Goal: Obtain resource: Download file/media

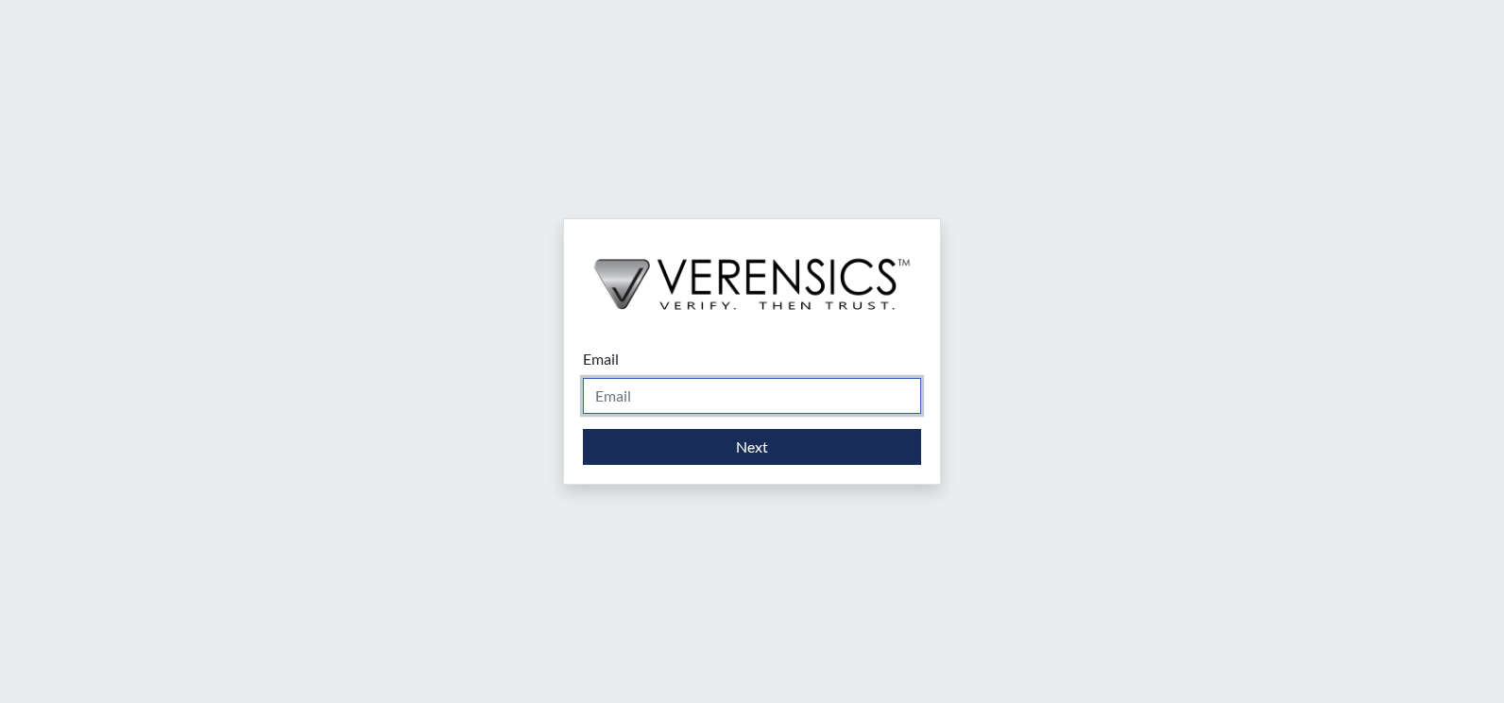
click at [693, 391] on input "Email" at bounding box center [752, 396] width 338 height 36
type input "[PERSON_NAME][EMAIL_ADDRESS][PERSON_NAME][DOMAIN_NAME]"
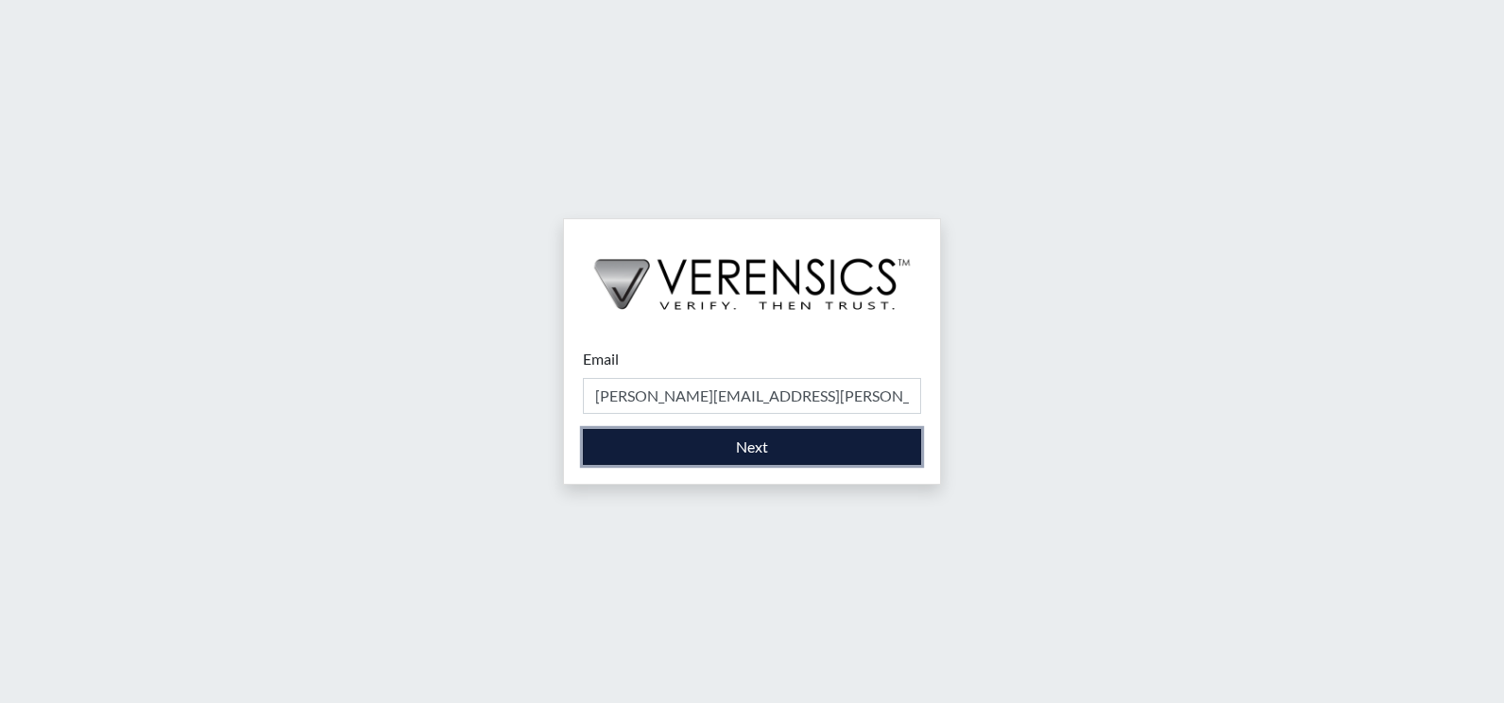
click at [740, 445] on button "Next" at bounding box center [752, 447] width 338 height 36
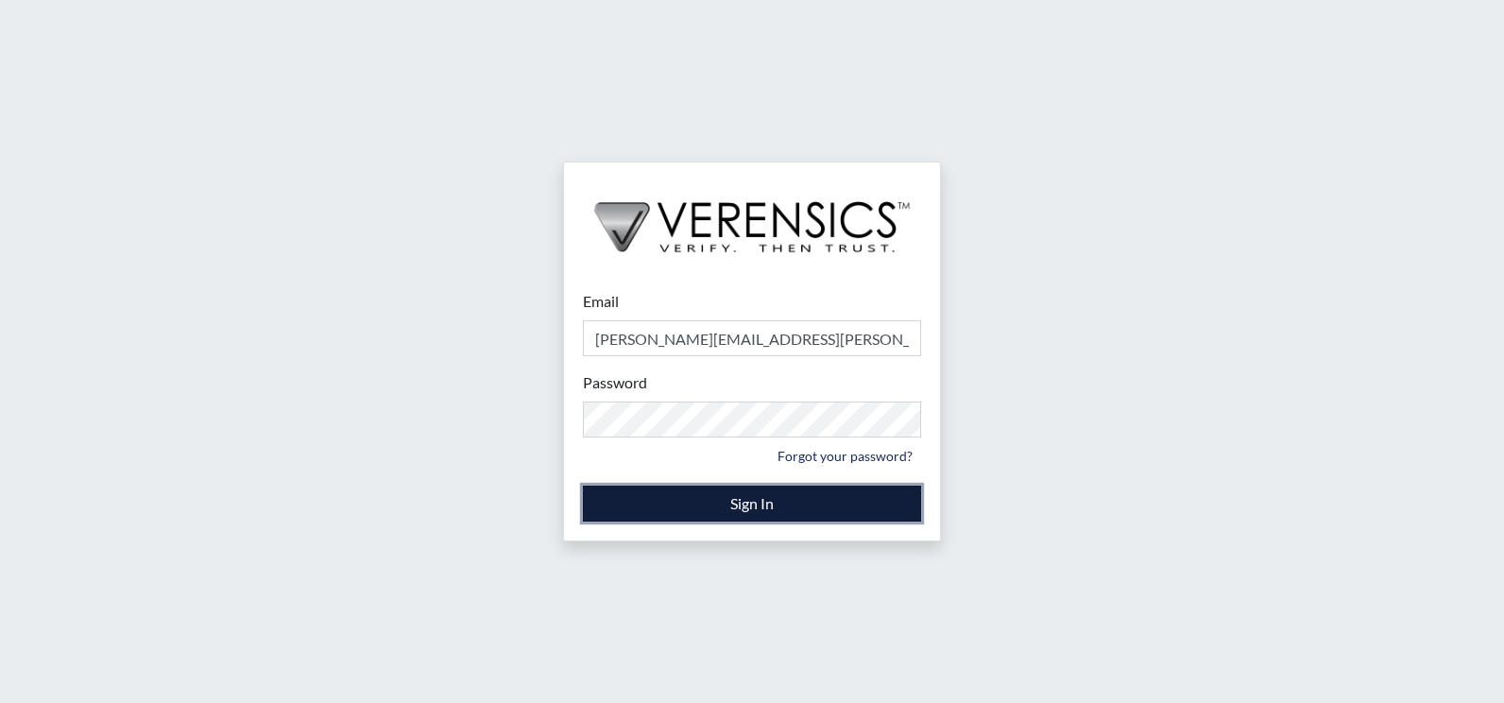
click at [644, 509] on button "Sign In" at bounding box center [752, 504] width 338 height 36
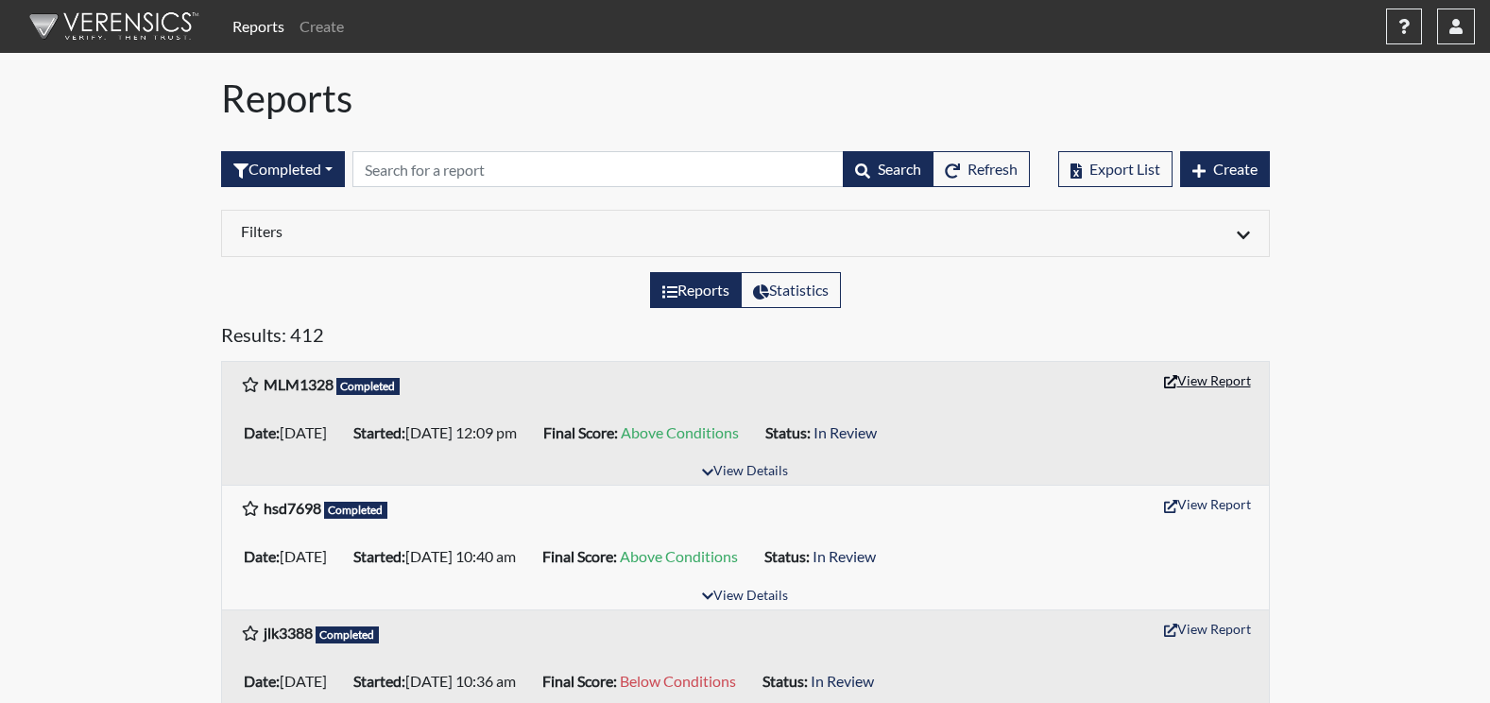
click at [1226, 380] on button "View Report" at bounding box center [1208, 380] width 104 height 29
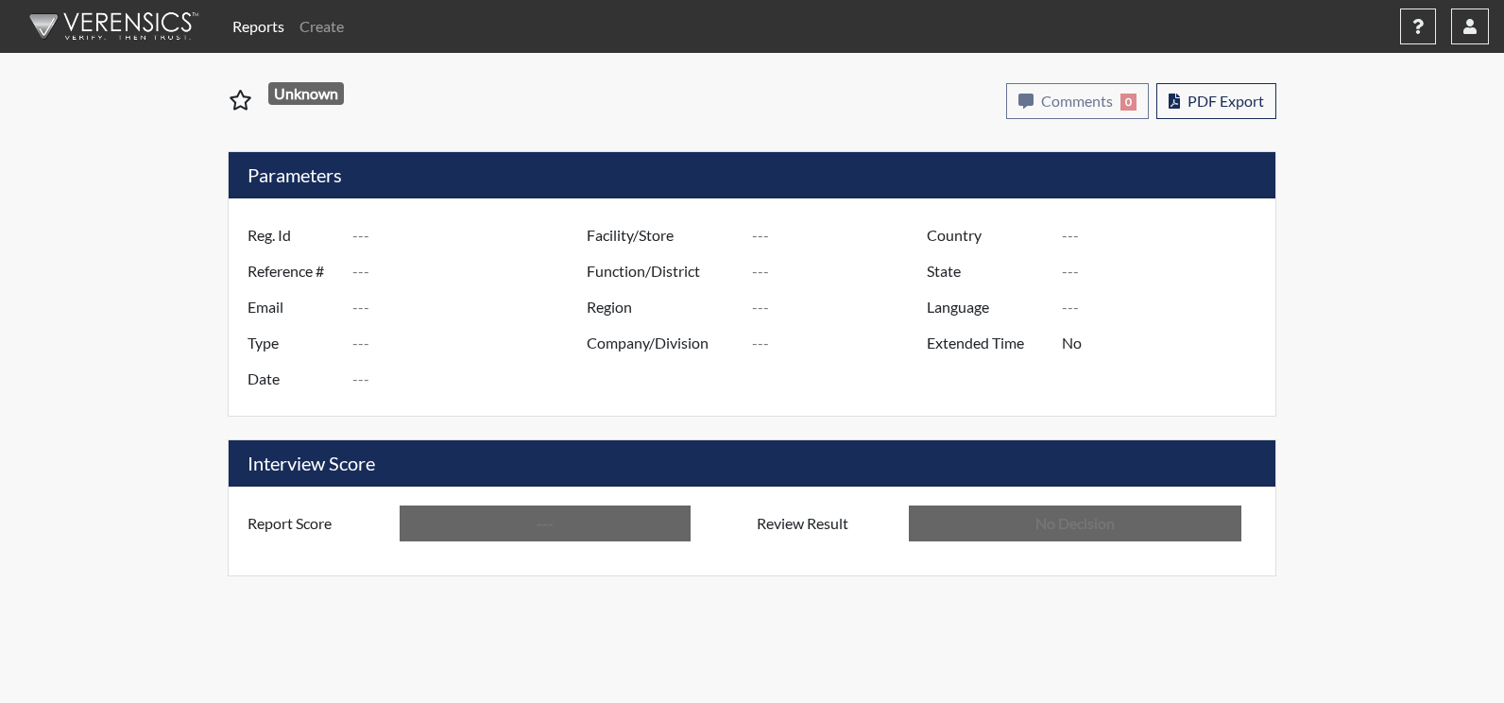
type input "MLM1328"
type input "50762"
type input "---"
type input "Corrections Pre-Employment"
type input "[DATE]"
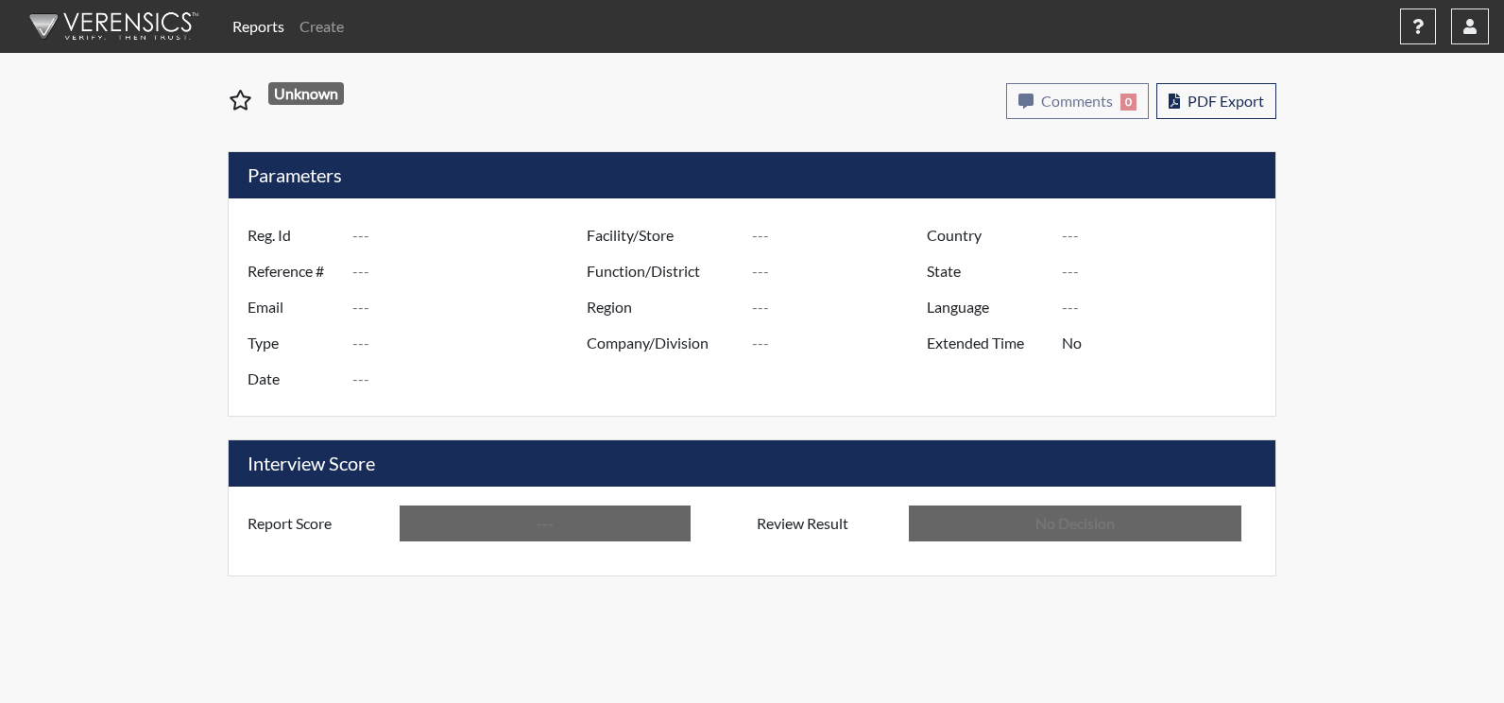
type input "[PERSON_NAME]"
type input "[GEOGRAPHIC_DATA]"
type input "[US_STATE]"
type input "English"
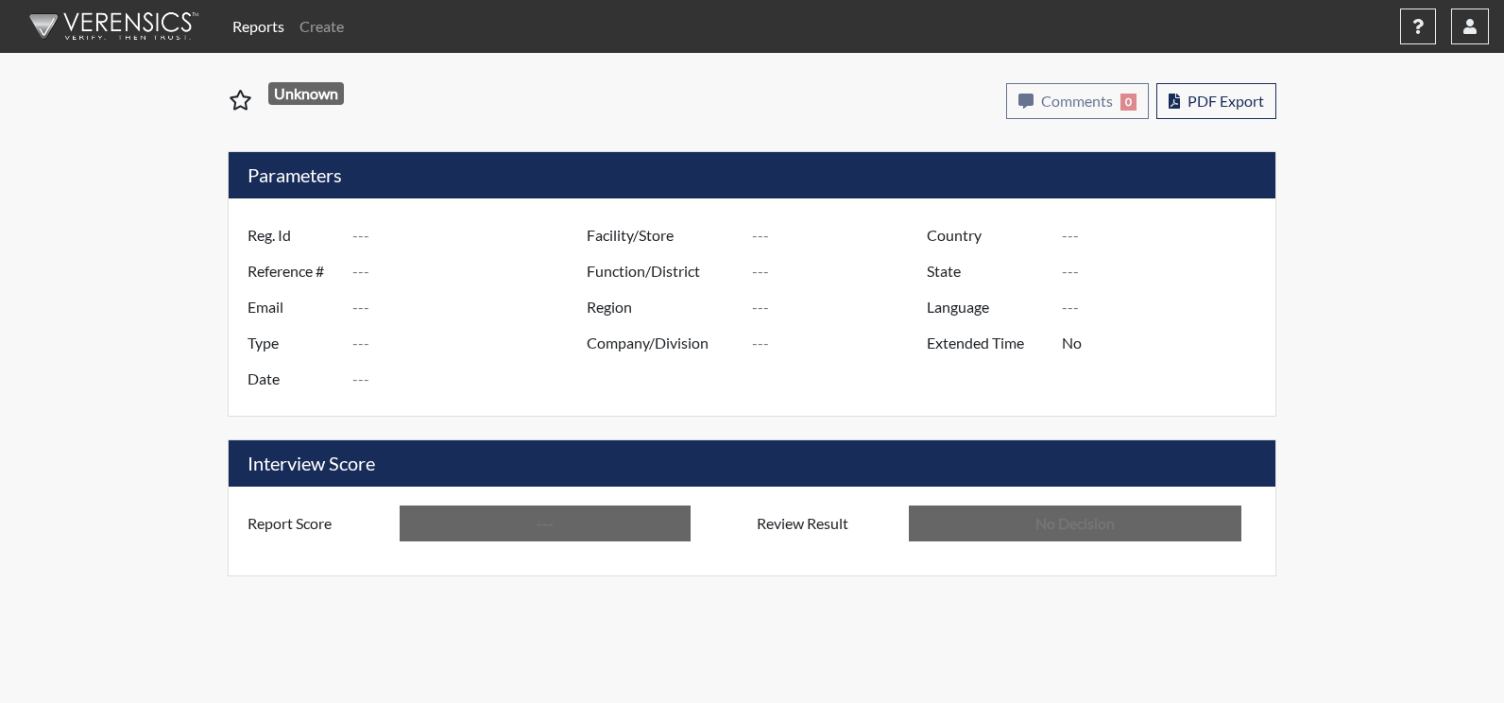
type input "Above Conditions"
type input "In Review"
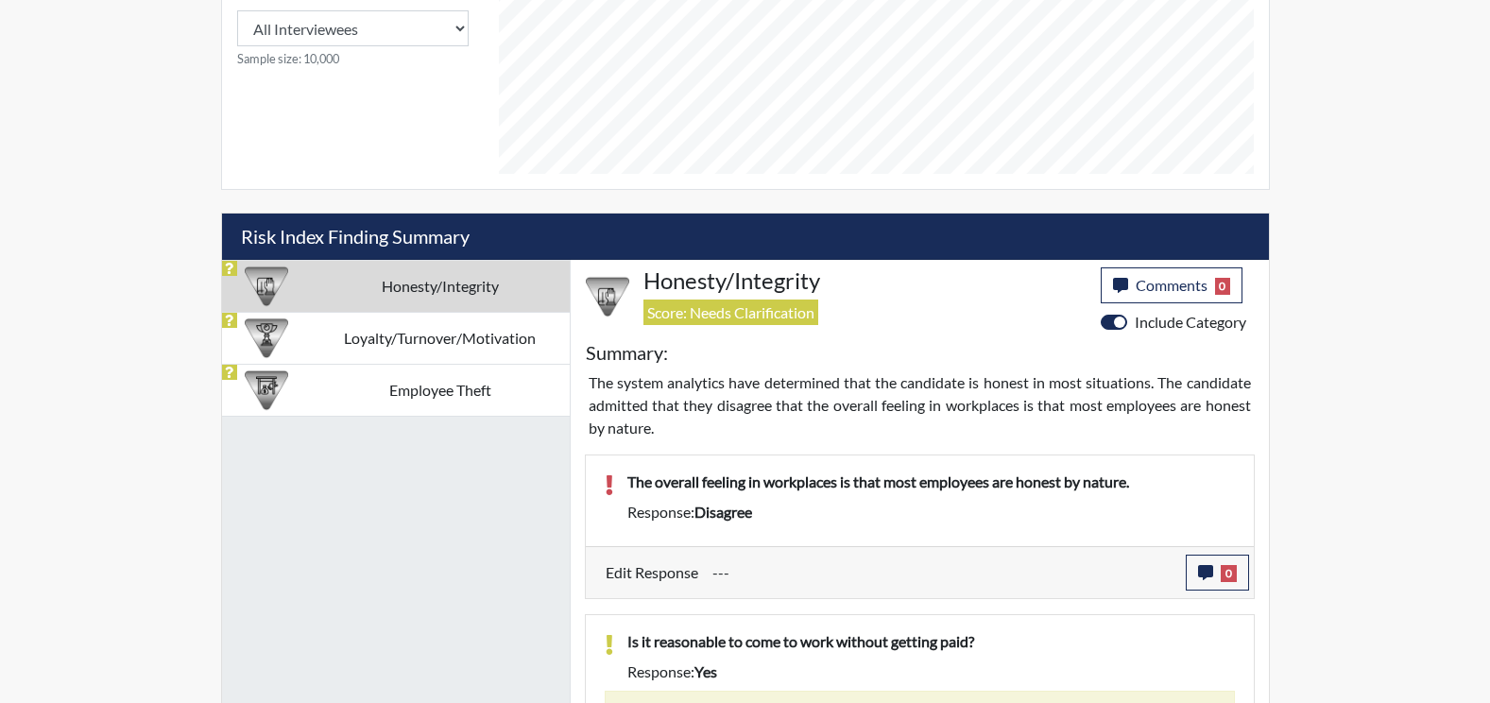
scroll to position [1134, 0]
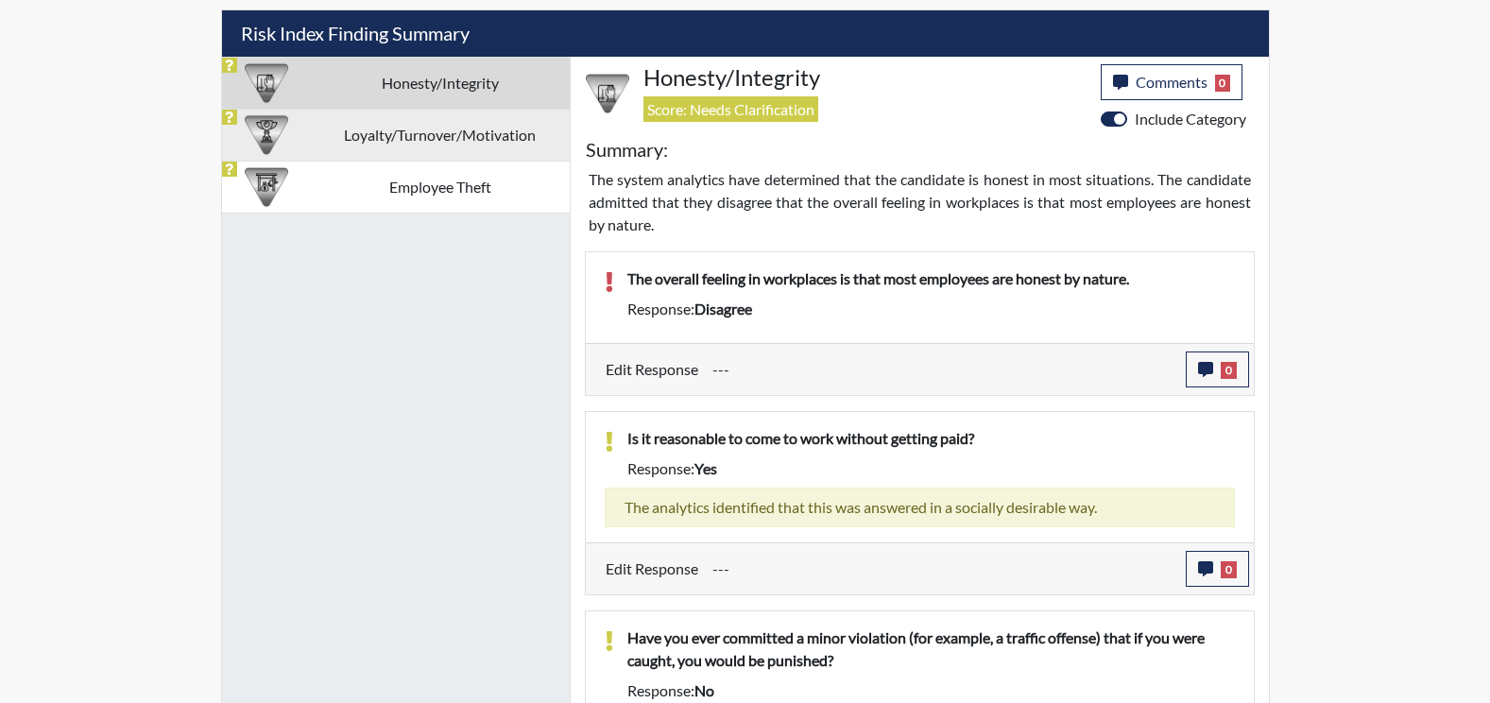
click at [386, 119] on td "Loyalty/Turnover/Motivation" at bounding box center [440, 135] width 259 height 52
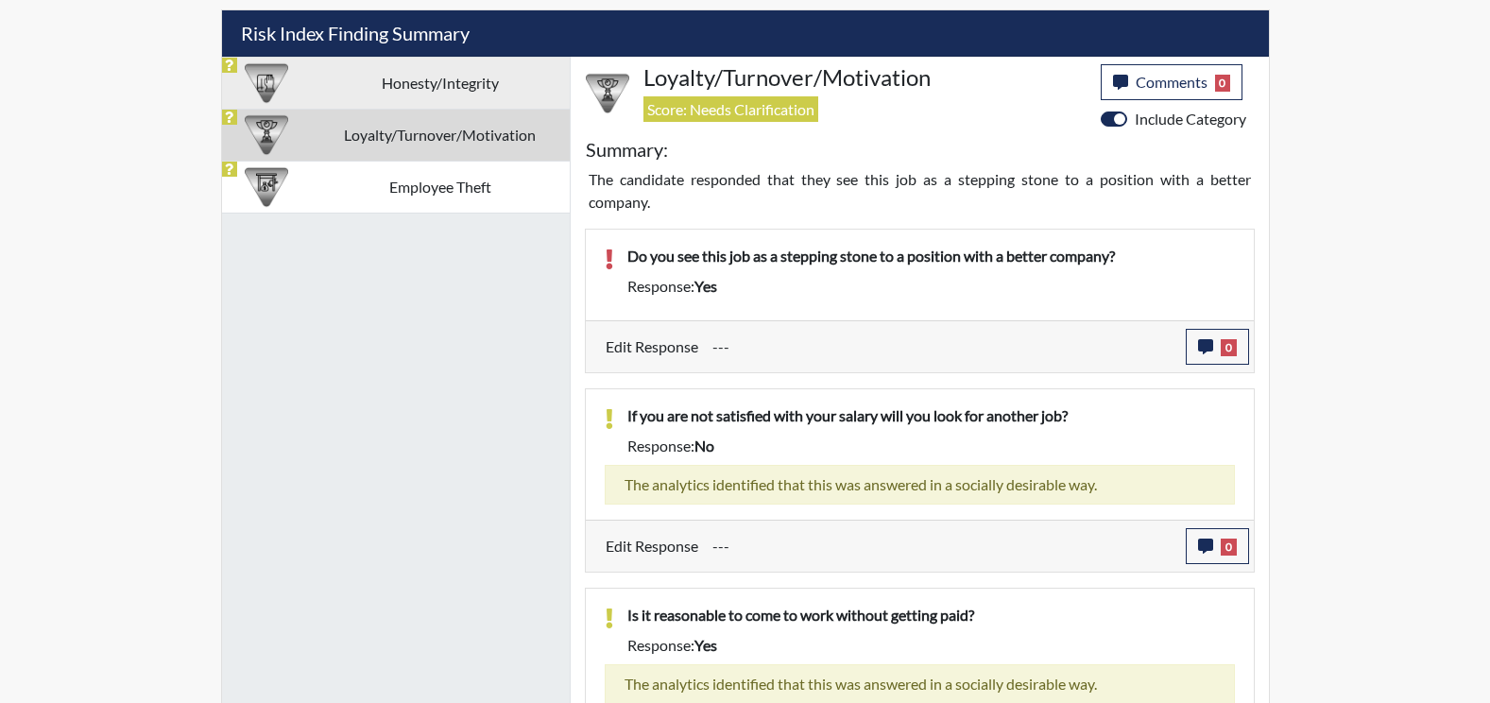
click at [453, 96] on td "Honesty/Integrity" at bounding box center [440, 83] width 259 height 52
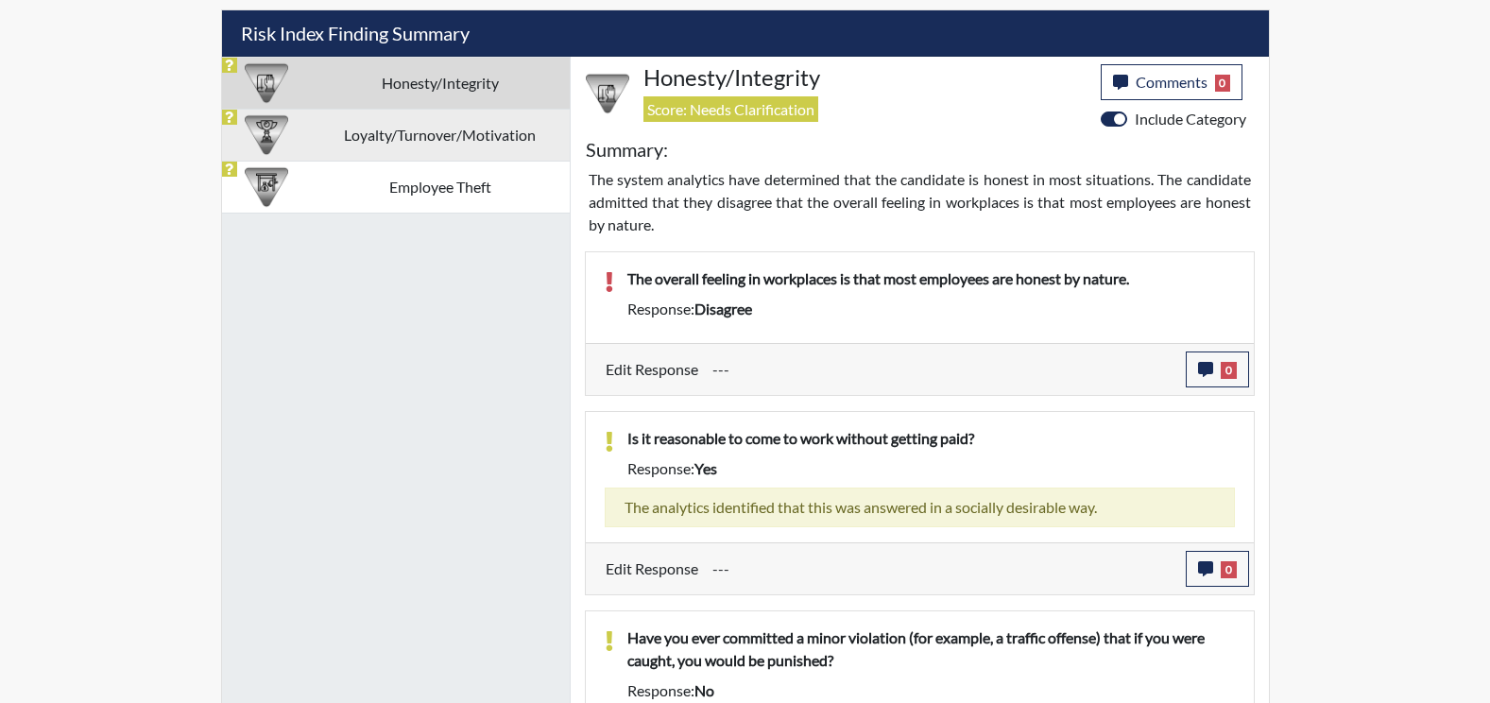
click at [456, 130] on td "Loyalty/Turnover/Motivation" at bounding box center [440, 135] width 259 height 52
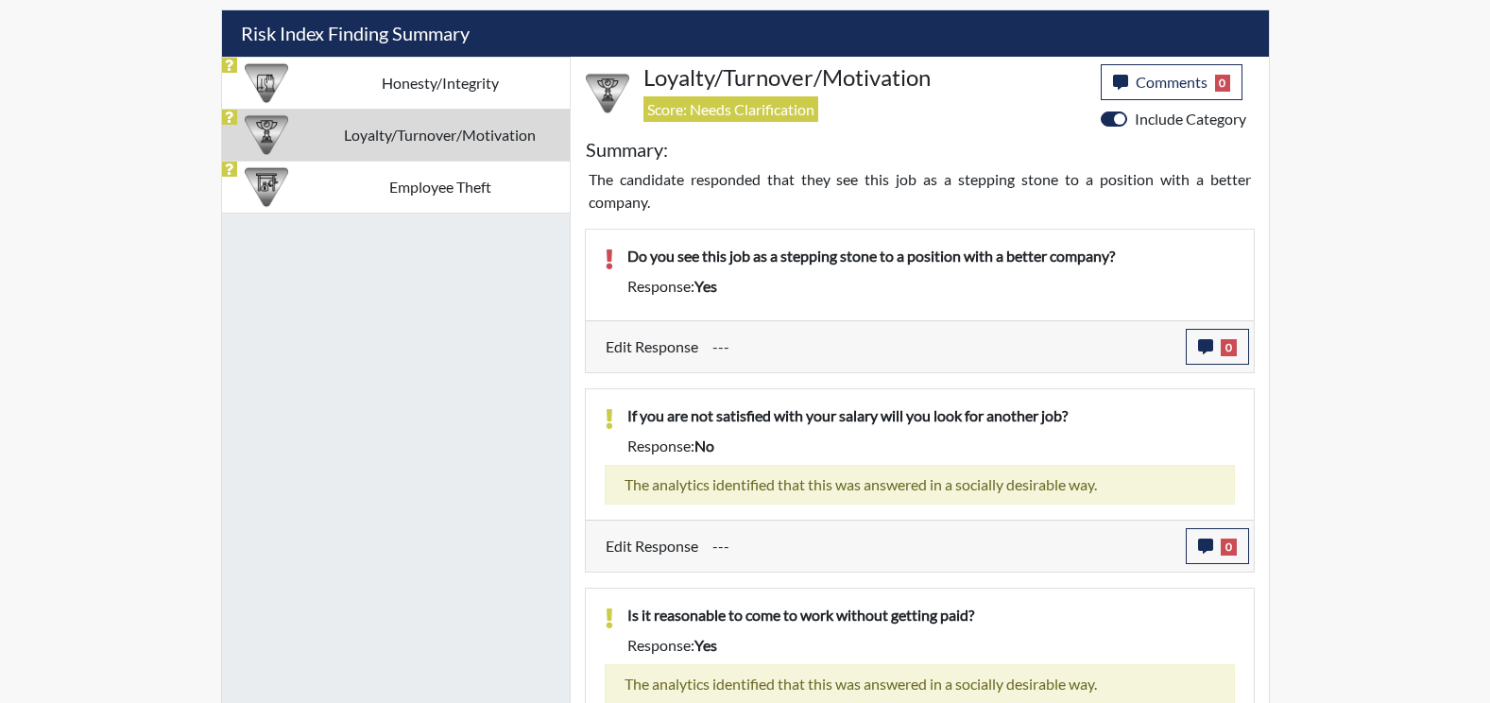
click at [496, 178] on td "Employee Theft" at bounding box center [440, 187] width 259 height 52
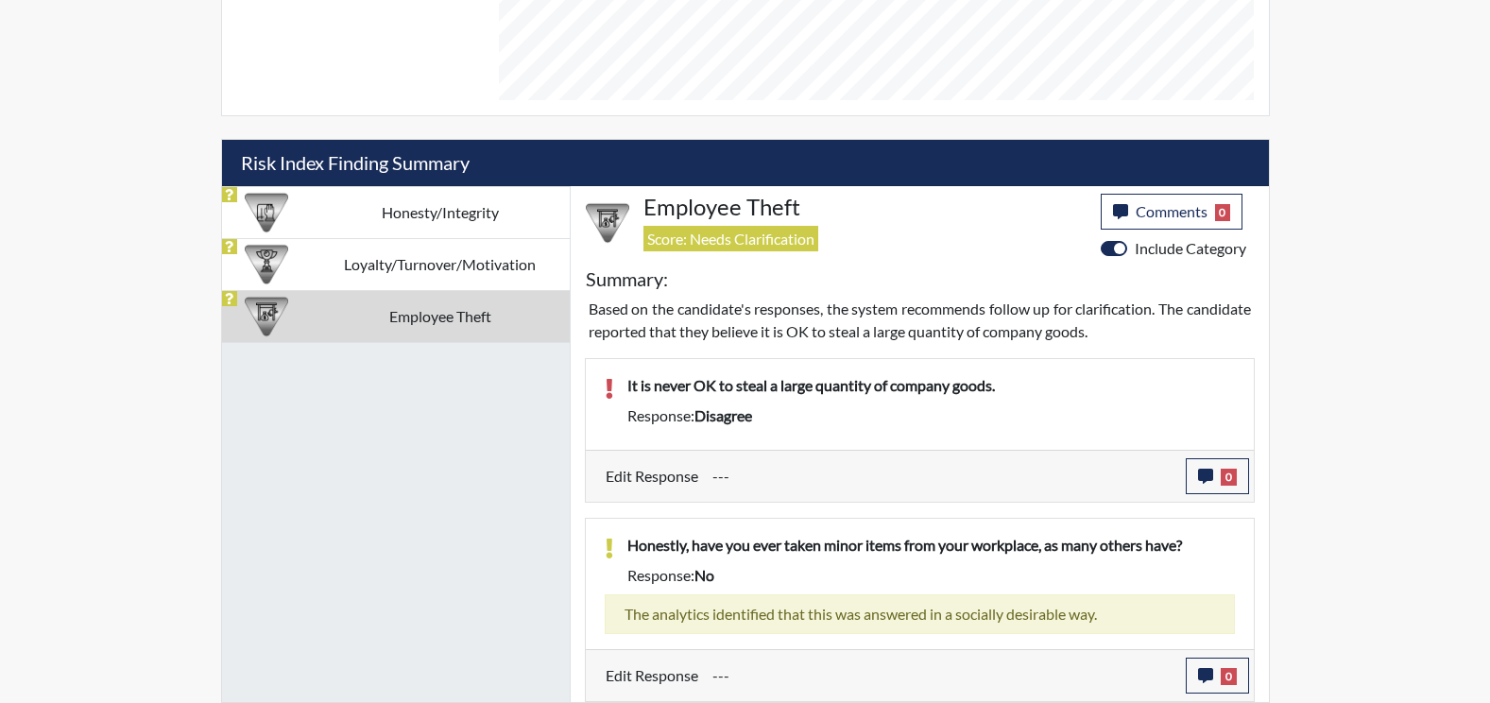
scroll to position [1004, 0]
click at [465, 203] on td "Honesty/Integrity" at bounding box center [440, 212] width 259 height 52
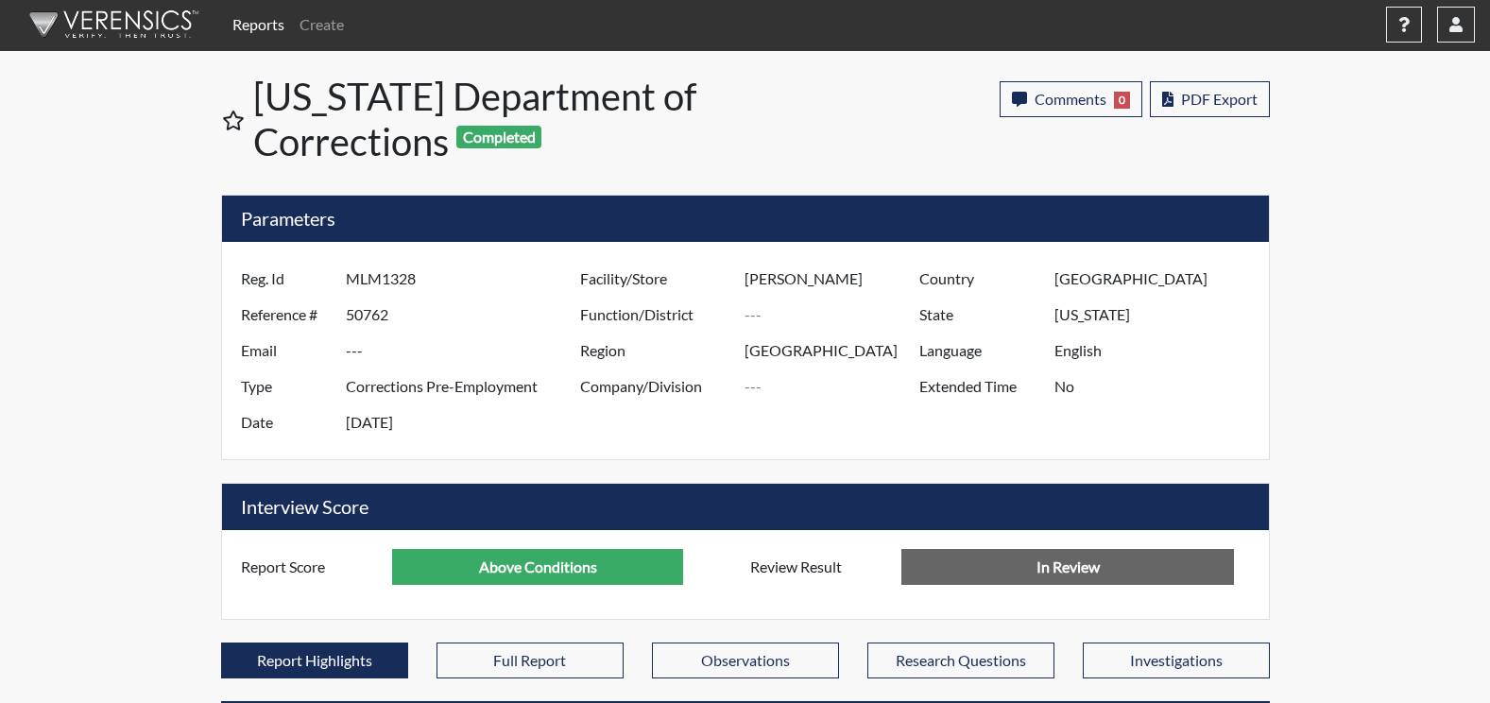
scroll to position [0, 0]
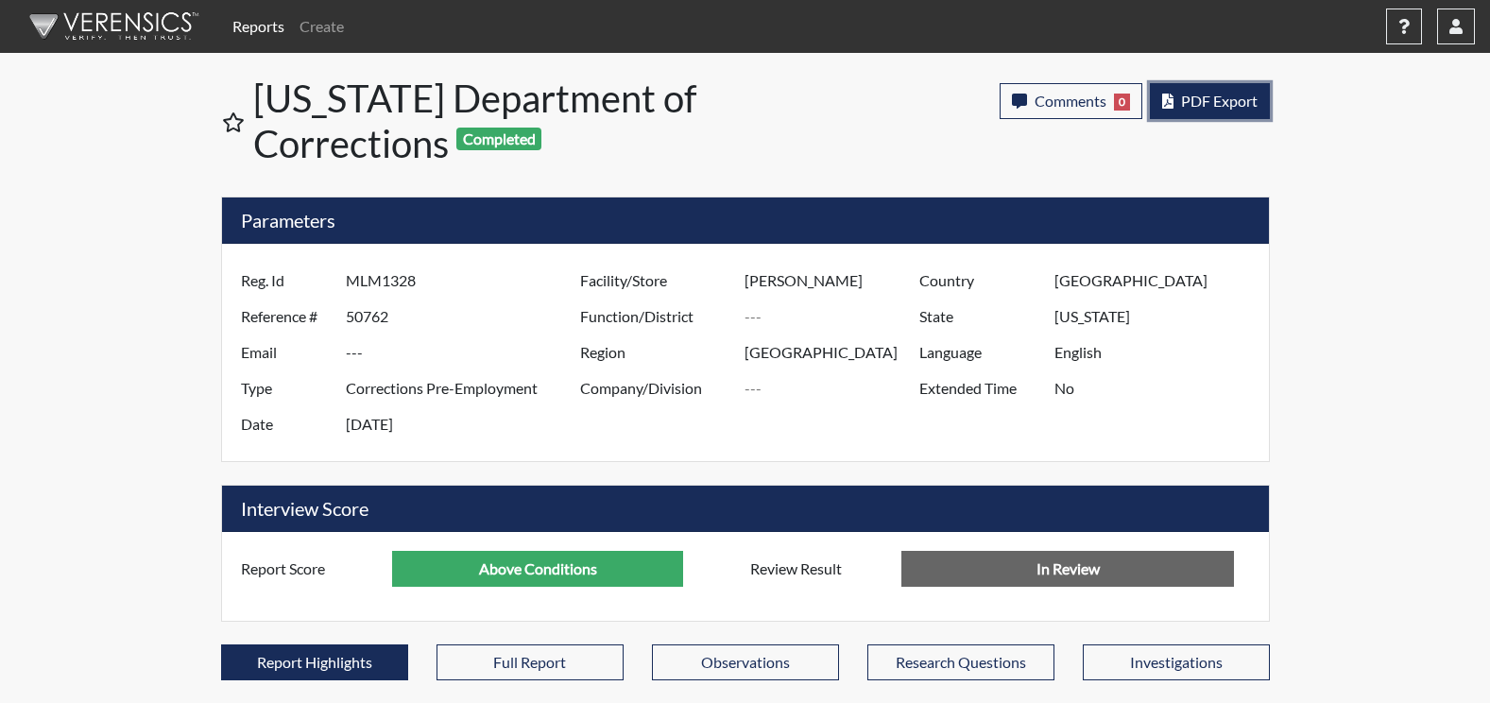
click at [1199, 110] on button "PDF Export" at bounding box center [1210, 101] width 120 height 36
